Goal: Task Accomplishment & Management: Complete application form

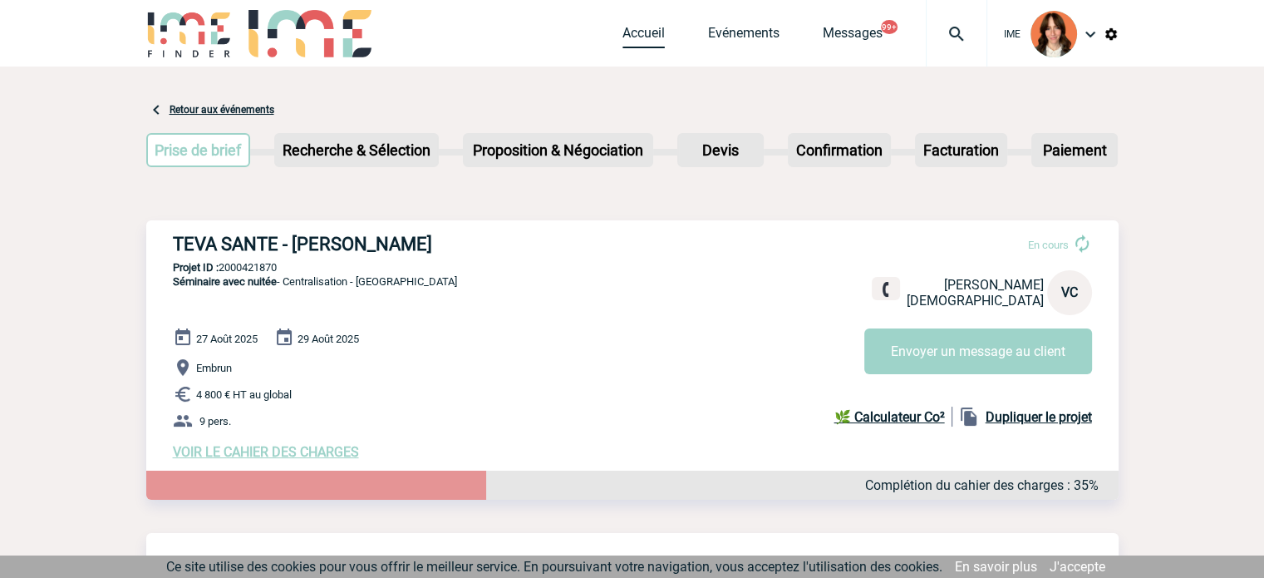
drag, startPoint x: 636, startPoint y: 43, endPoint x: 722, endPoint y: 59, distance: 87.9
click at [636, 43] on link "Accueil" at bounding box center [644, 36] width 42 height 23
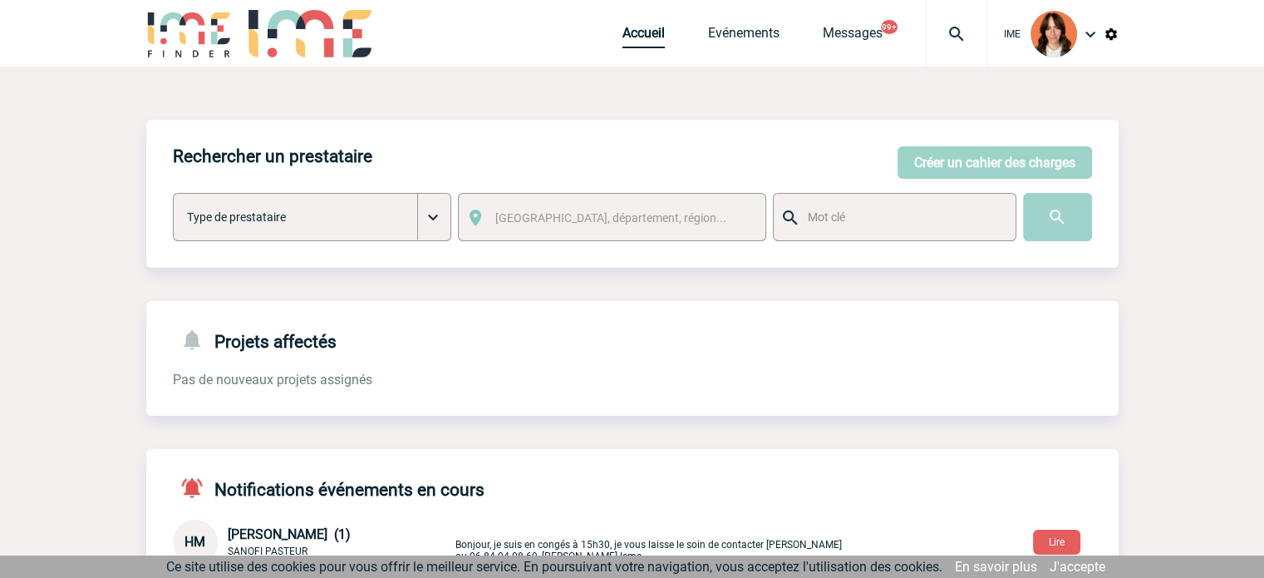
click at [648, 29] on link "Accueil" at bounding box center [644, 36] width 42 height 23
drag, startPoint x: 633, startPoint y: 46, endPoint x: 649, endPoint y: 51, distance: 17.4
click at [633, 46] on link "Accueil" at bounding box center [644, 36] width 42 height 23
click at [632, 37] on link "Accueil" at bounding box center [644, 36] width 42 height 23
click at [625, 37] on link "Accueil" at bounding box center [644, 36] width 42 height 23
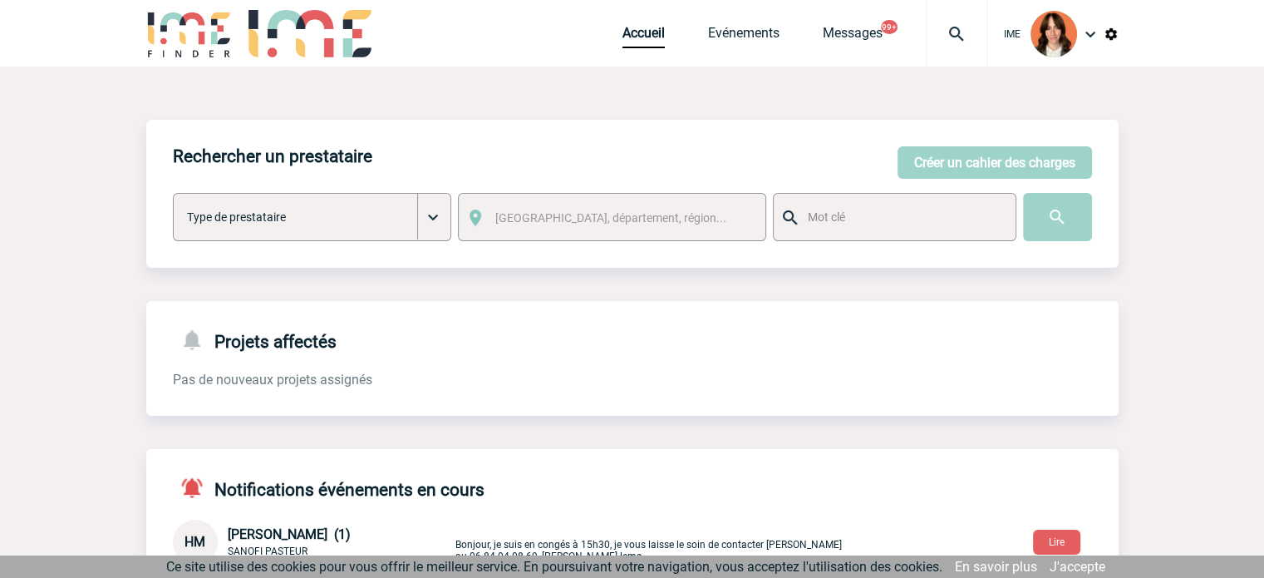
click at [614, 37] on div "IME Accueil Evénements 99+" at bounding box center [632, 35] width 973 height 71
click at [629, 37] on link "Accueil" at bounding box center [644, 36] width 42 height 23
click at [953, 153] on button "Créer un cahier des charges" at bounding box center [995, 162] width 195 height 32
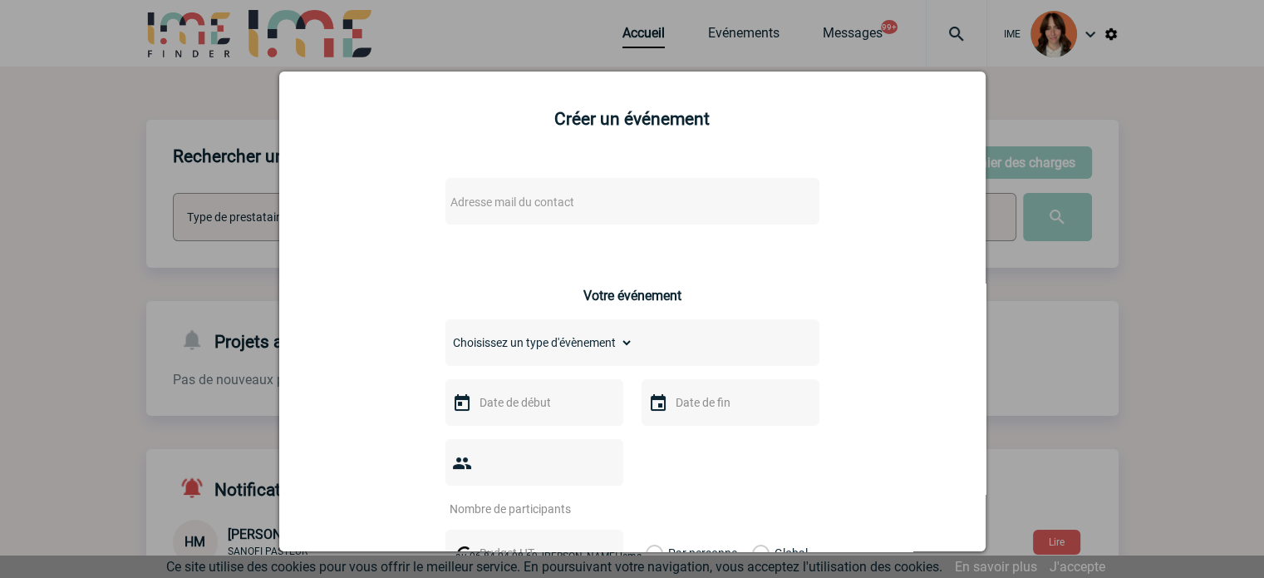
click at [488, 209] on span "Adresse mail du contact" at bounding box center [513, 201] width 124 height 13
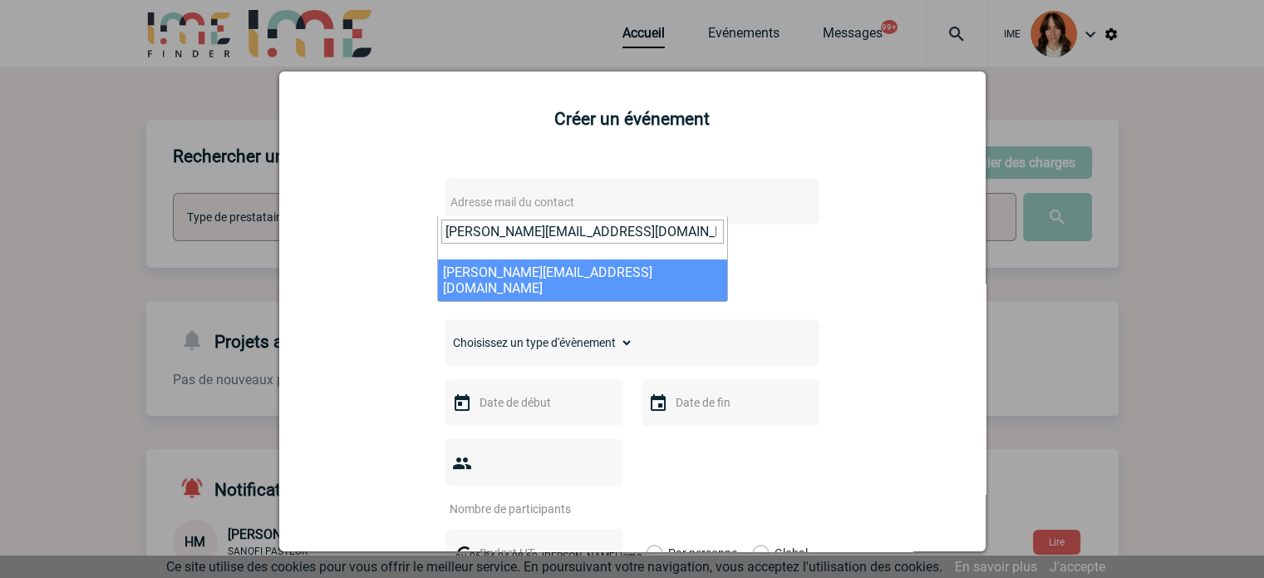
type input "[PERSON_NAME][EMAIL_ADDRESS][DOMAIN_NAME]"
select select "131153"
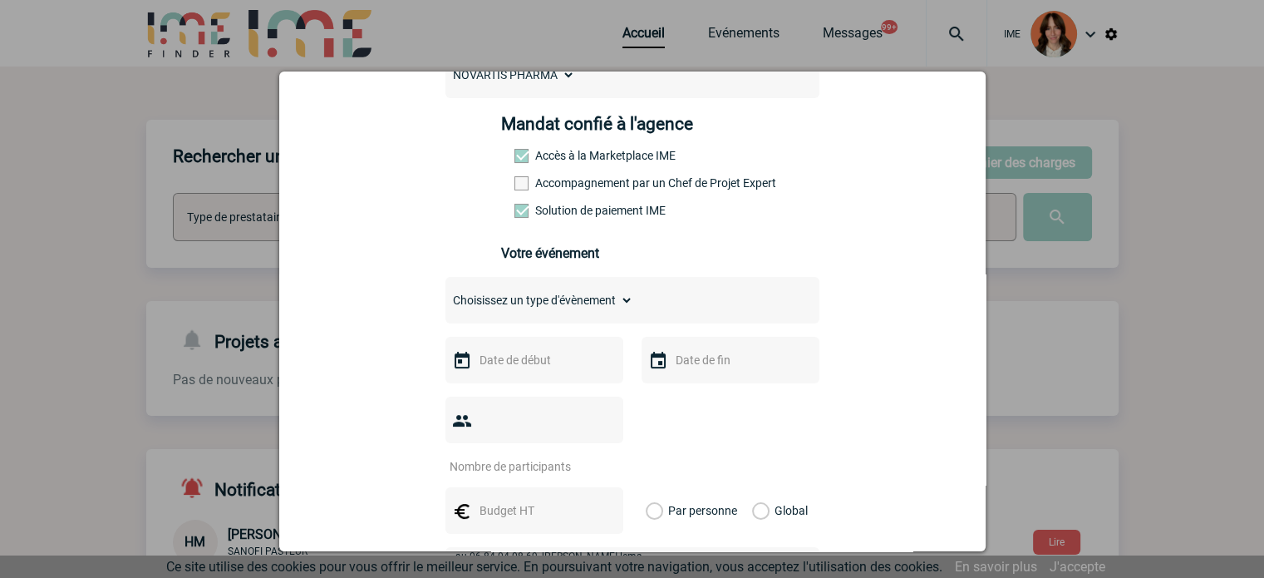
scroll to position [249, 0]
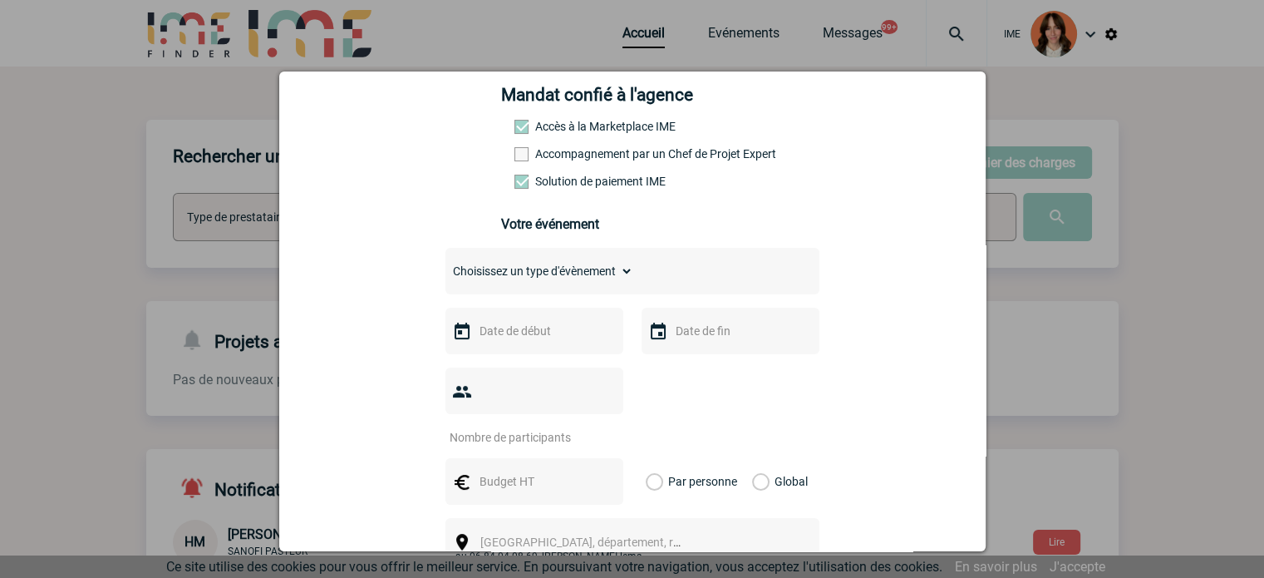
click at [550, 290] on div "Choisissez un type d'évènement Séminaire avec nuitée Séminaire sans nuitée Repa…" at bounding box center [633, 271] width 374 height 47
click at [555, 274] on select "Choisissez un type d'évènement Séminaire avec nuitée Séminaire sans nuitée Repa…" at bounding box center [540, 270] width 188 height 23
select select "9"
click at [446, 264] on select "Choisissez un type d'évènement Séminaire avec nuitée Séminaire sans nuitée Repa…" at bounding box center [540, 270] width 188 height 23
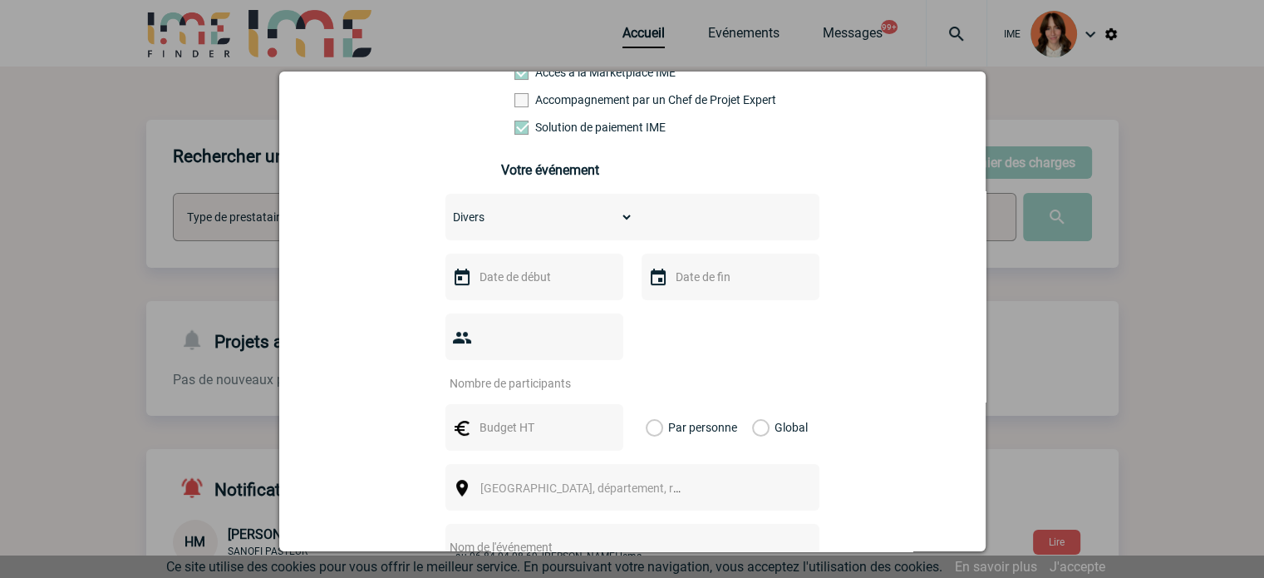
scroll to position [333, 0]
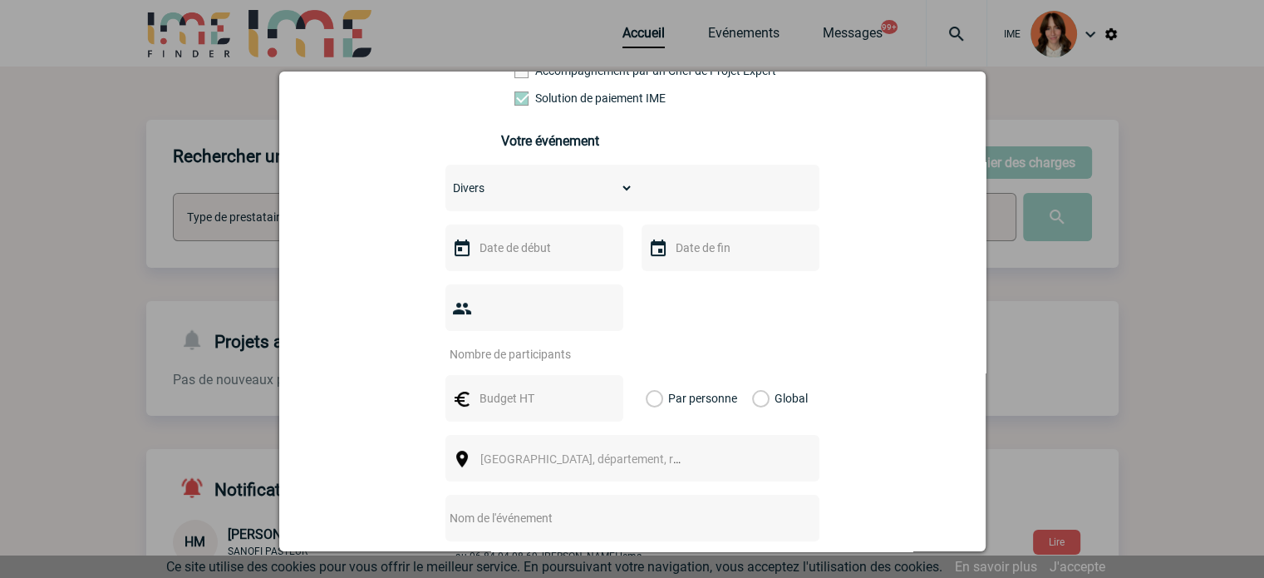
click at [555, 245] on input "text" at bounding box center [533, 248] width 115 height 22
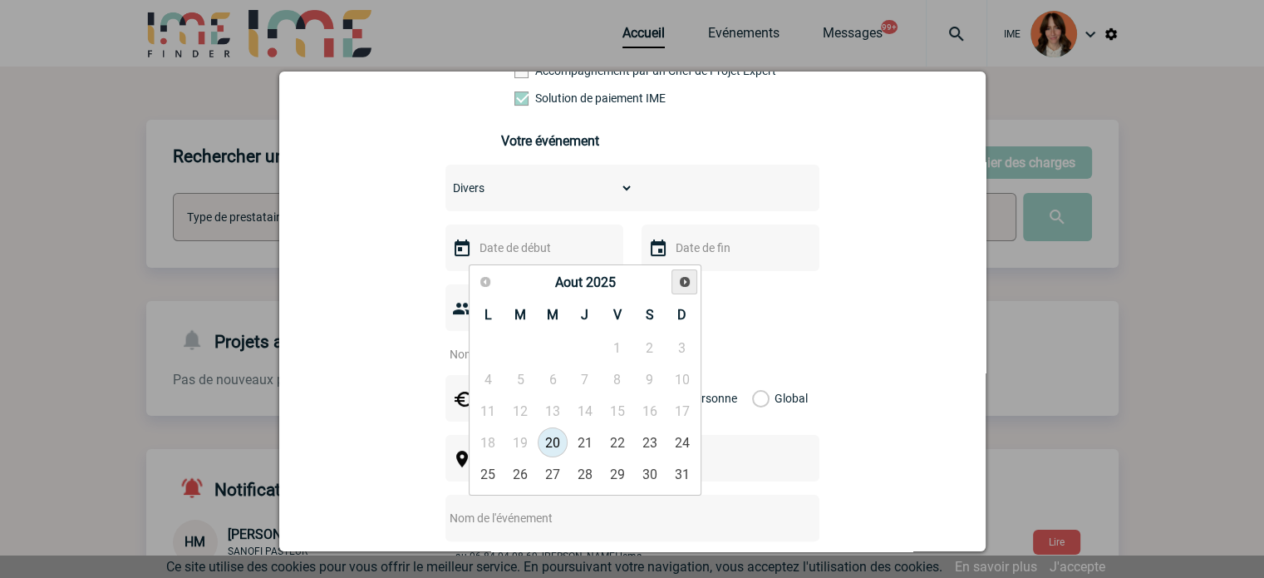
click at [678, 282] on span "Suivant" at bounding box center [684, 281] width 13 height 13
click at [550, 390] on link "8" at bounding box center [553, 379] width 31 height 30
type input "08-10-2025"
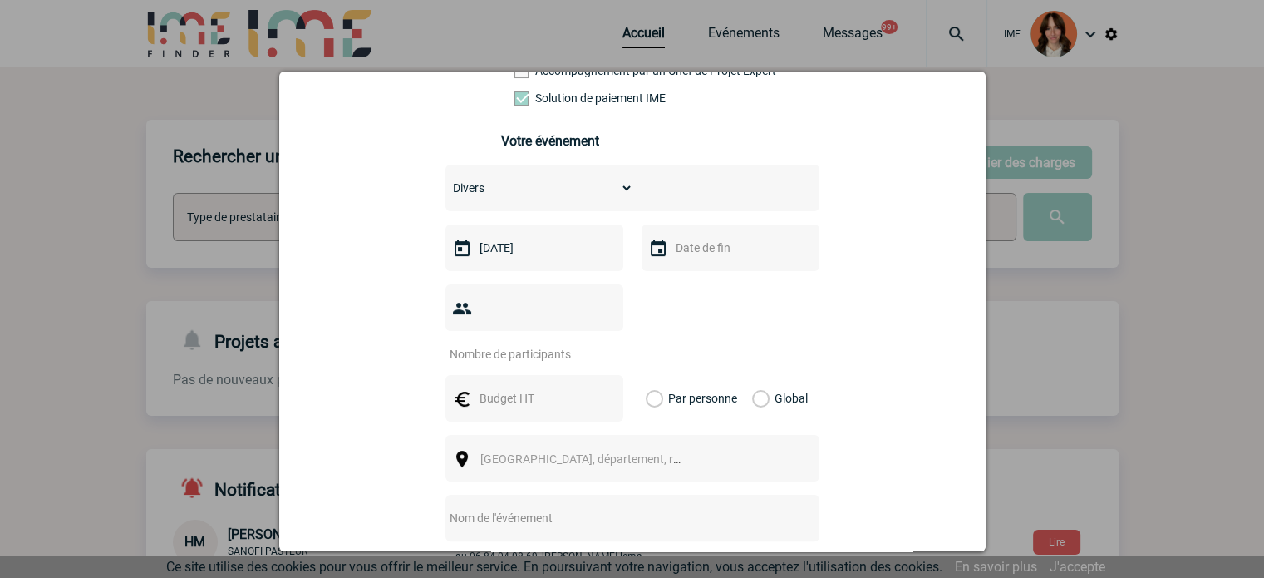
click at [702, 259] on input "text" at bounding box center [729, 248] width 115 height 22
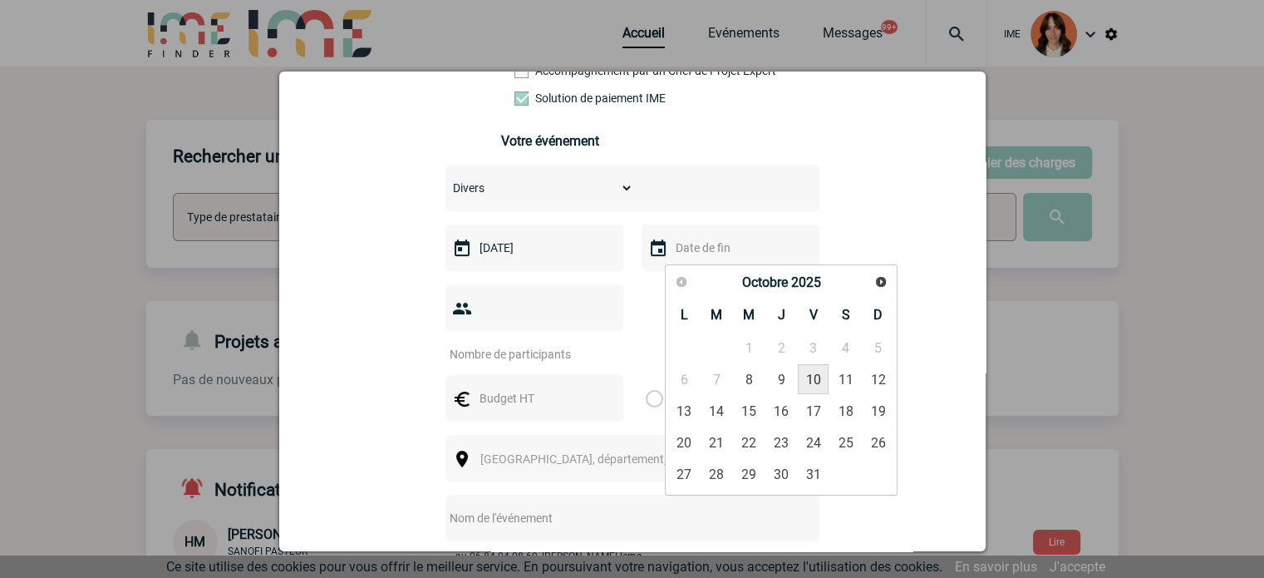
click at [814, 385] on link "10" at bounding box center [813, 379] width 31 height 30
type input "10-10-2025"
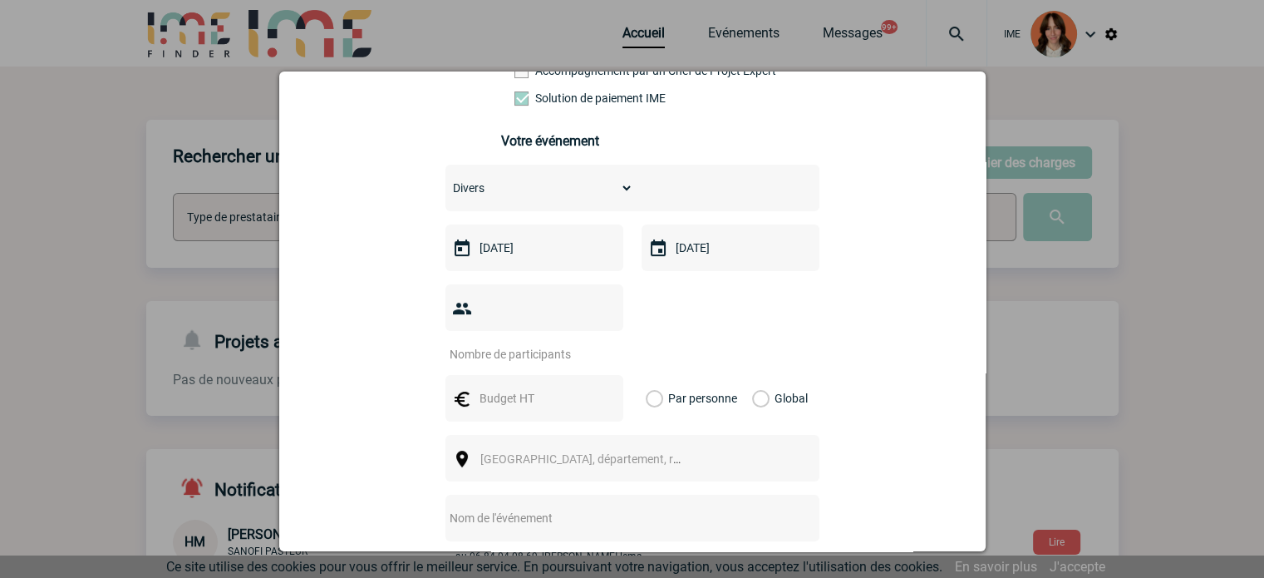
click at [519, 343] on input "number" at bounding box center [524, 354] width 156 height 22
type input "1"
click at [530, 387] on input "text" at bounding box center [533, 398] width 115 height 22
type input "2000"
click at [752, 375] on label "Global" at bounding box center [757, 398] width 11 height 47
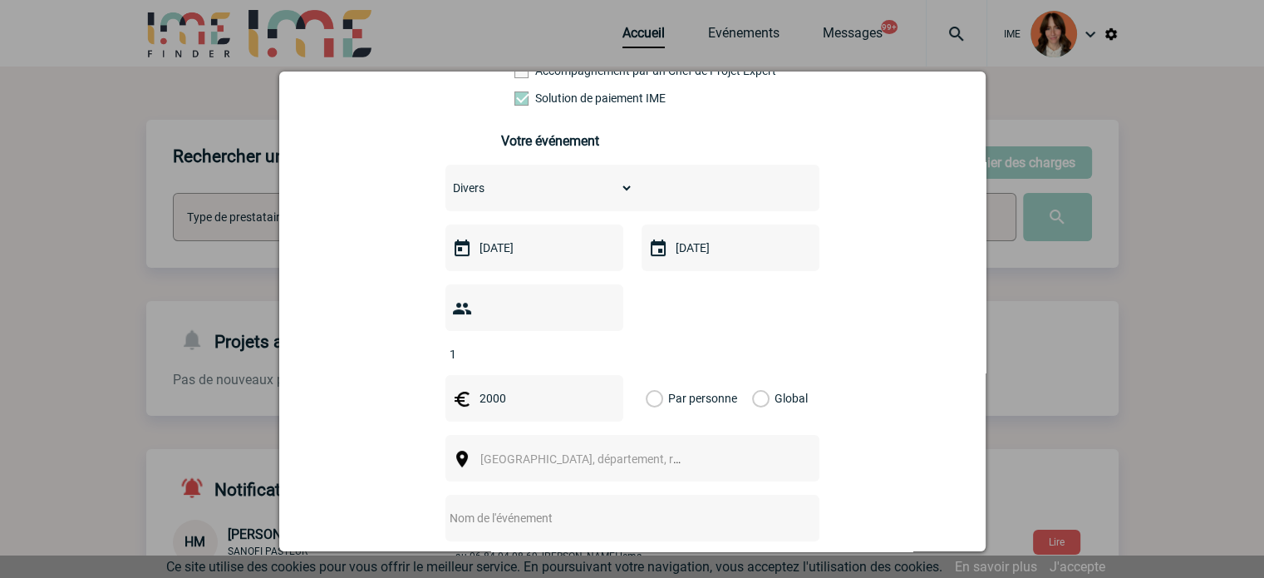
click at [0, 0] on input "Global" at bounding box center [0, 0] width 0 height 0
click at [605, 452] on span "[GEOGRAPHIC_DATA], département, région..." at bounding box center [596, 458] width 231 height 13
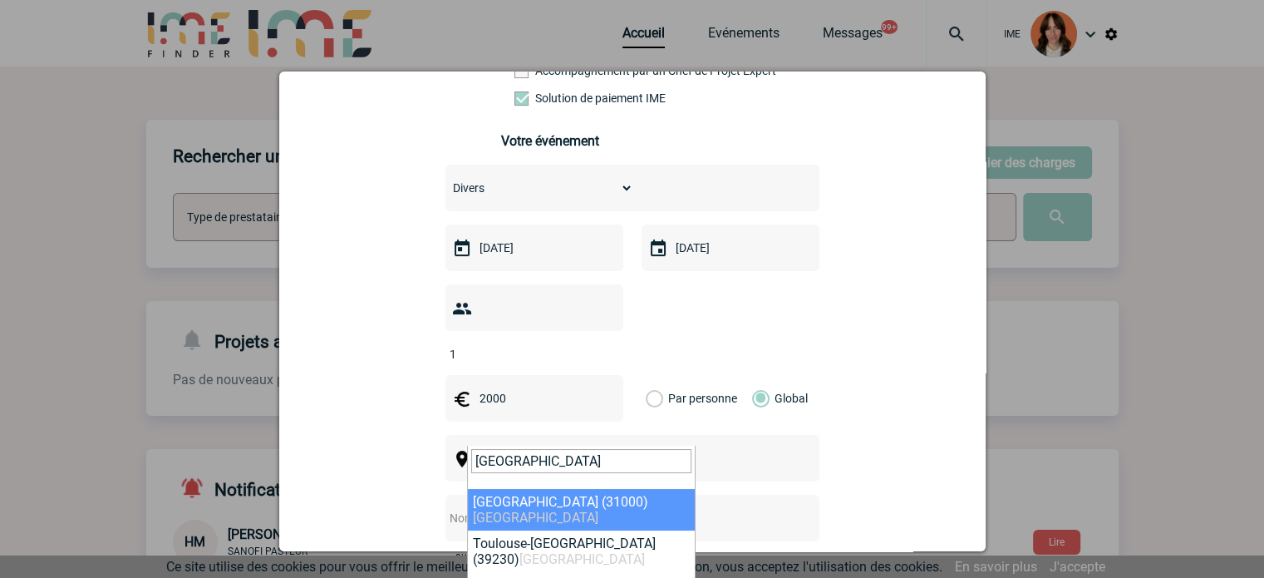
type input "toulouse"
select select "31088"
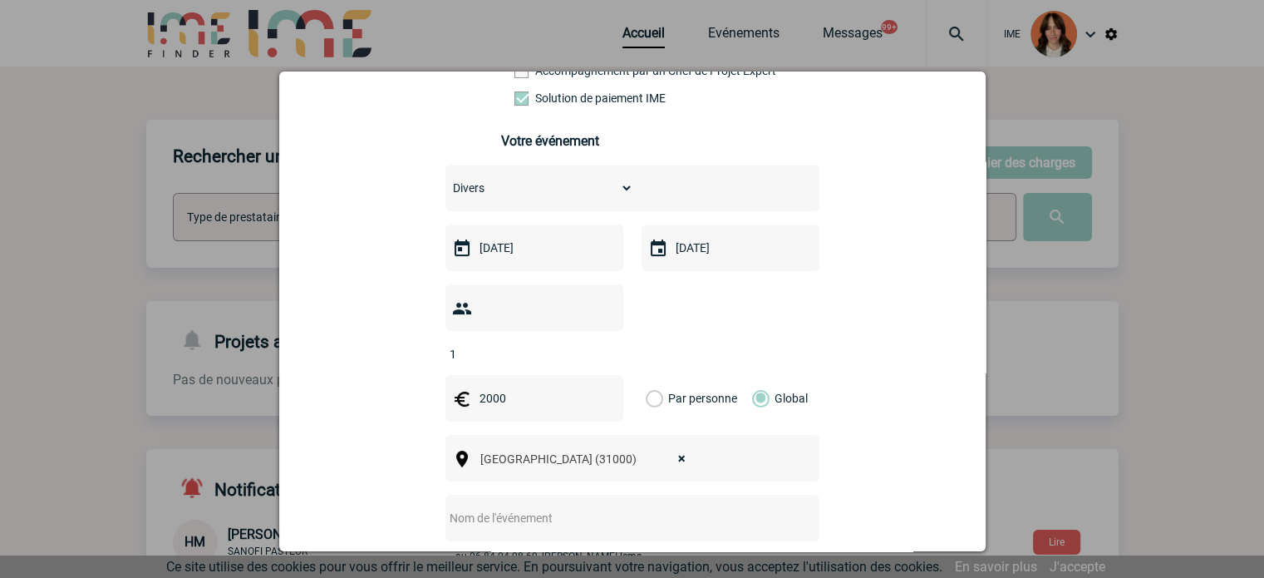
click at [539, 507] on input "text" at bounding box center [611, 518] width 330 height 22
click at [569, 507] on input "CENTRALISATION -" at bounding box center [611, 518] width 330 height 22
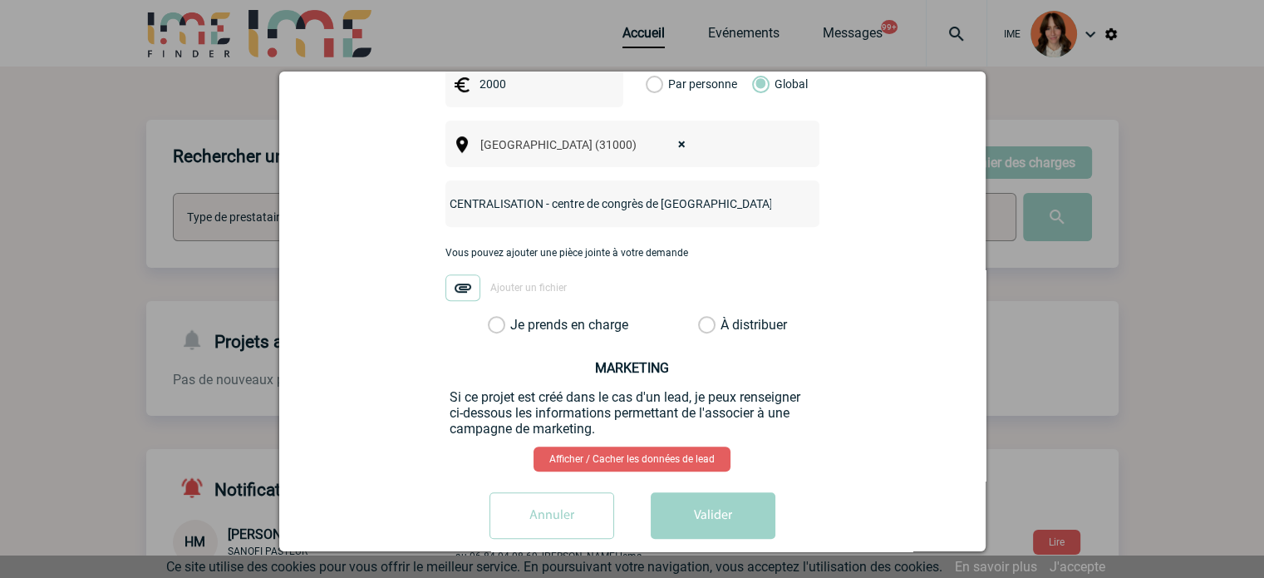
type input "CENTRALISATION - centre de congrès de Toulouse"
click at [516, 317] on label "Je prends en charge" at bounding box center [502, 325] width 28 height 17
click at [0, 0] on input "Je prends en charge" at bounding box center [0, 0] width 0 height 0
click at [707, 492] on button "Valider" at bounding box center [713, 515] width 125 height 47
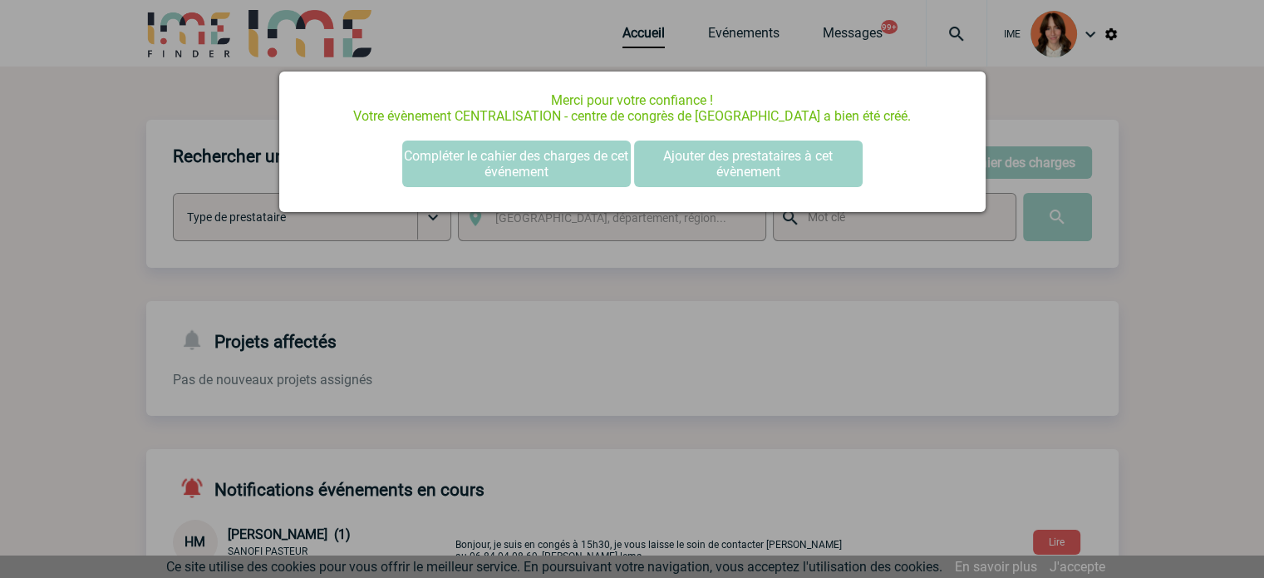
scroll to position [0, 0]
drag, startPoint x: 603, startPoint y: 159, endPoint x: 920, endPoint y: 157, distance: 317.6
click at [603, 159] on button "Compléter le cahier des charges de cet événement" at bounding box center [516, 163] width 229 height 47
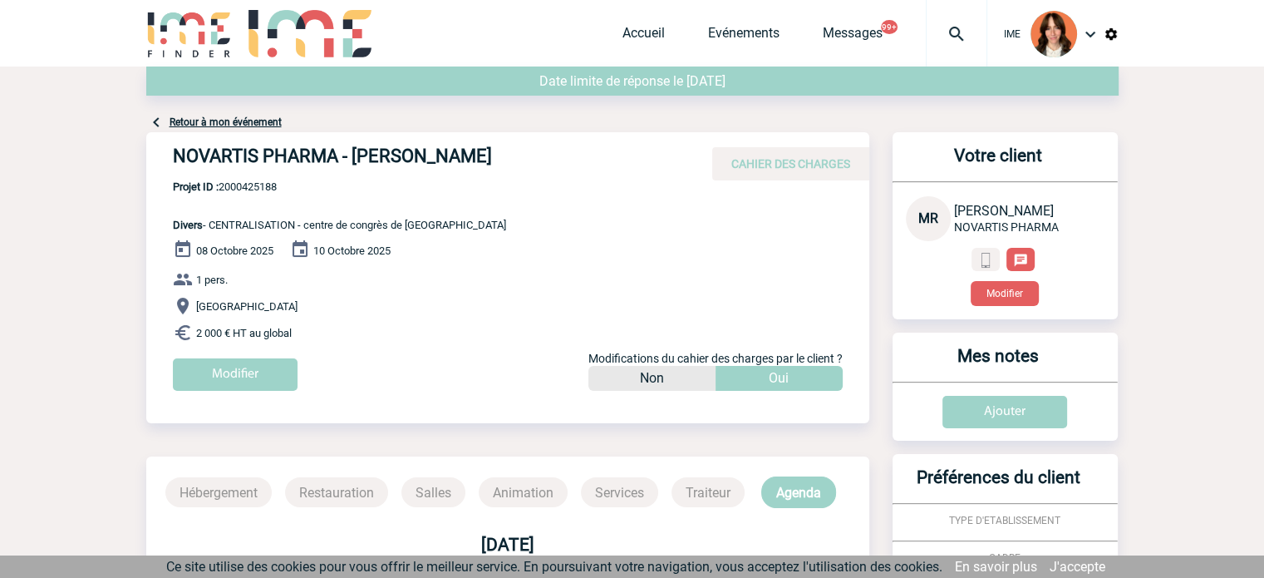
click at [252, 221] on span "Divers - CENTRALISATION - centre de congrès de Toulouse" at bounding box center [339, 225] width 333 height 12
copy span "CENTRALISATION"
drag, startPoint x: 166, startPoint y: 154, endPoint x: 582, endPoint y: 152, distance: 415.7
click at [582, 152] on div "NOVARTIS PHARMA - Mohammed RARRBO CAHIER DES CHARGES" at bounding box center [507, 156] width 723 height 48
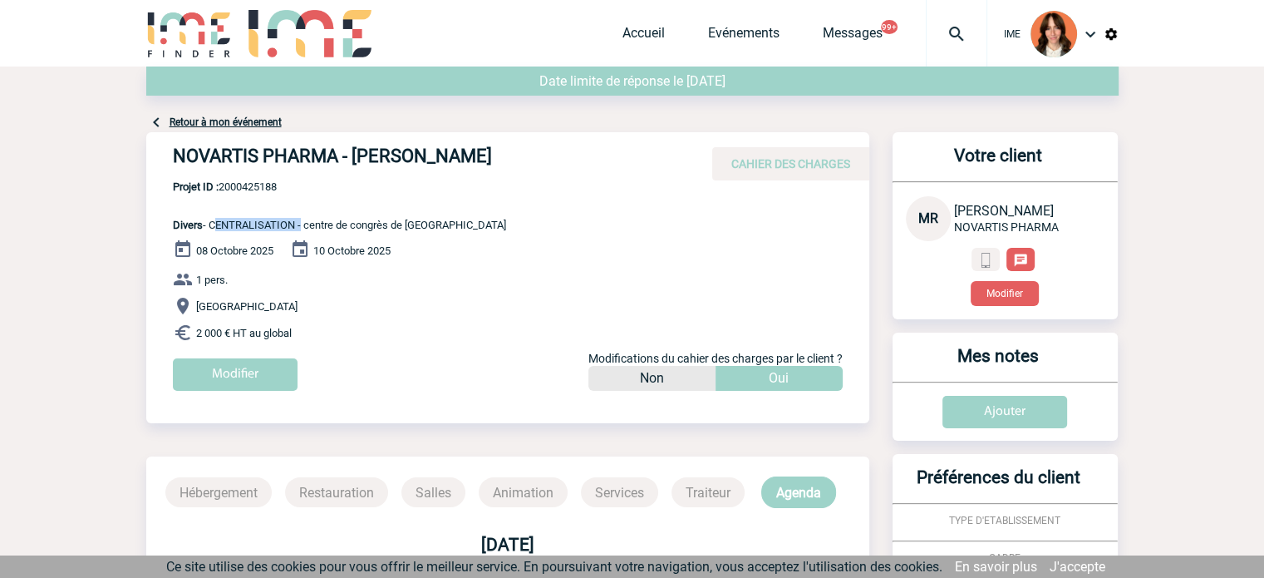
copy h4 "NOVARTIS PHARMA - Mohammed RARRBO"
click at [238, 179] on div "NOVARTIS PHARMA - Mohammed RARRBO CAHIER DES CHARGES" at bounding box center [507, 156] width 723 height 48
click at [244, 190] on span "Projet ID : 2000425188" at bounding box center [339, 186] width 333 height 12
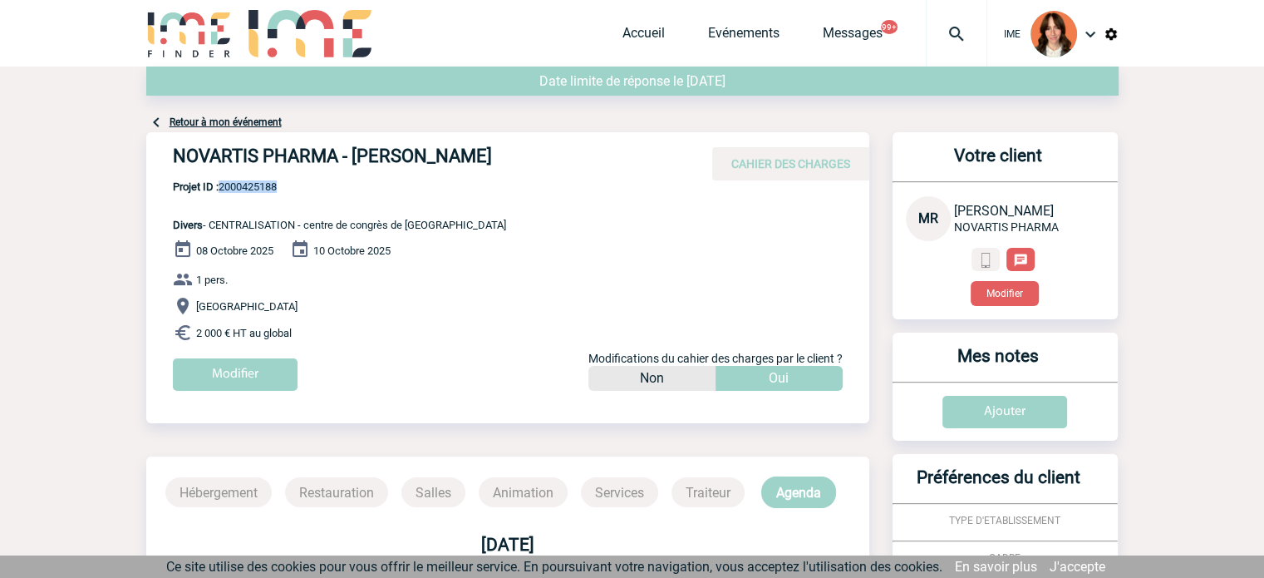
copy span "2000425188"
click at [653, 36] on link "Accueil" at bounding box center [644, 36] width 42 height 23
